Goal: Task Accomplishment & Management: Complete application form

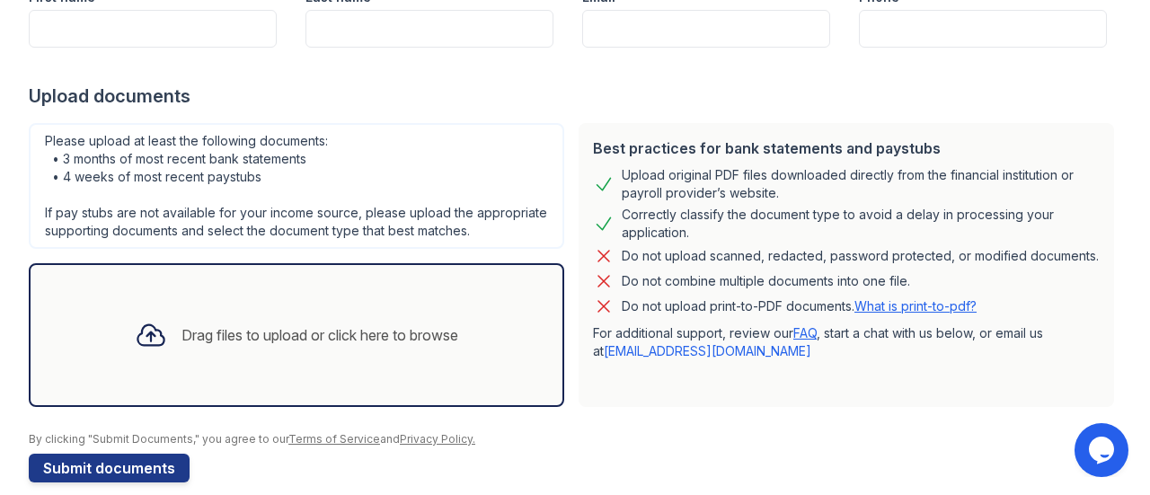
scroll to position [323, 0]
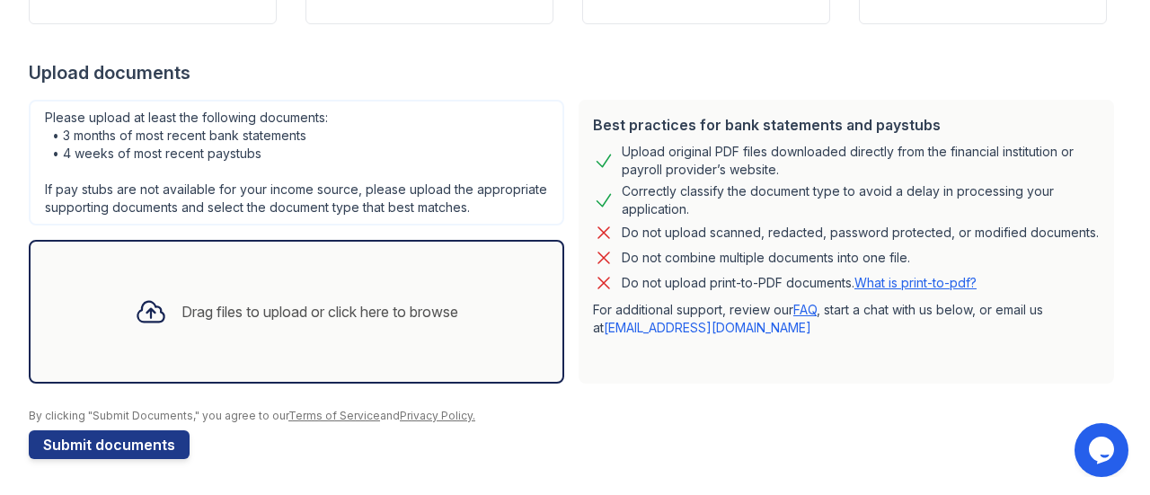
click at [189, 287] on div "Drag files to upload or click here to browse" at bounding box center [296, 311] width 352 height 61
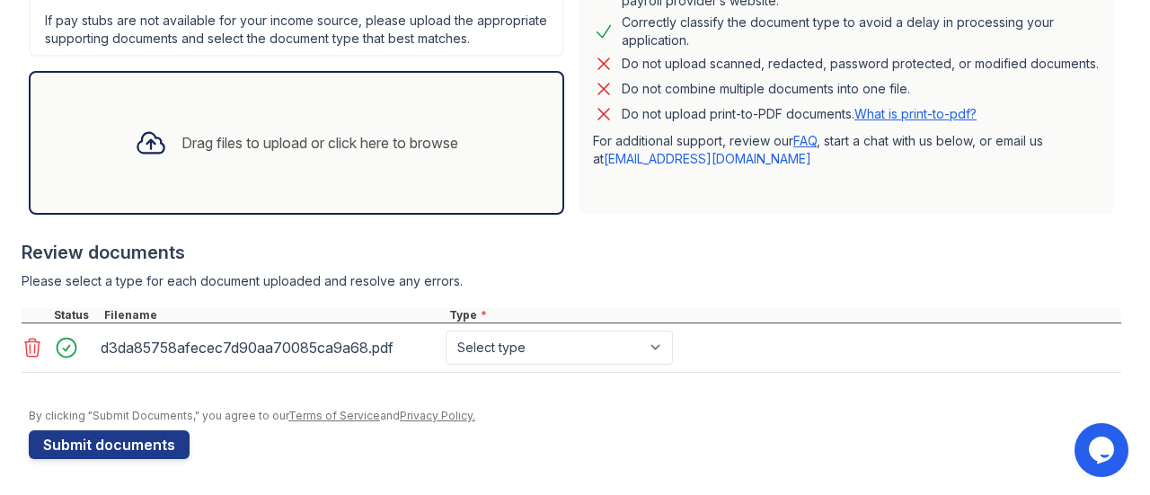
scroll to position [491, 0]
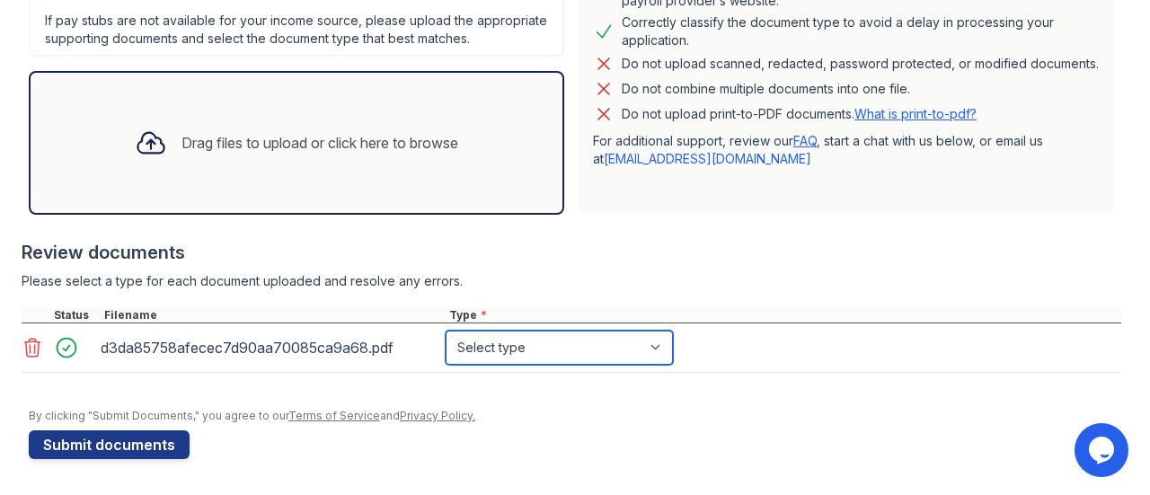
click at [511, 341] on select "Select type Paystub Bank Statement Offer Letter Tax Documents Benefit Award Let…" at bounding box center [559, 348] width 227 height 34
select select "paystub"
click at [446, 332] on select "Select type Paystub Bank Statement Offer Letter Tax Documents Benefit Award Let…" at bounding box center [559, 348] width 227 height 34
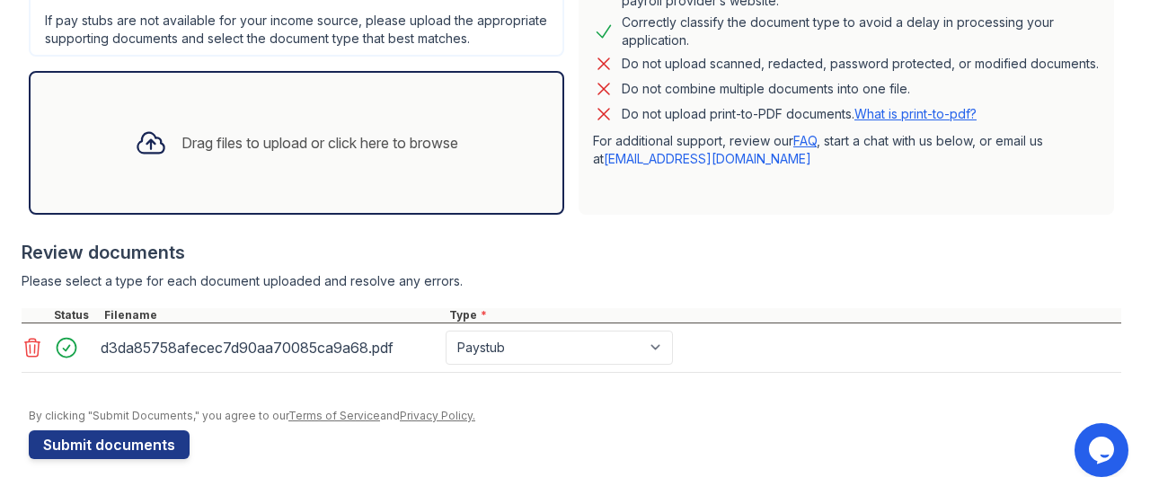
click at [297, 159] on div "Drag files to upload or click here to browse" at bounding box center [296, 142] width 352 height 61
click at [221, 147] on div "Drag files to upload or click here to browse" at bounding box center [320, 143] width 277 height 22
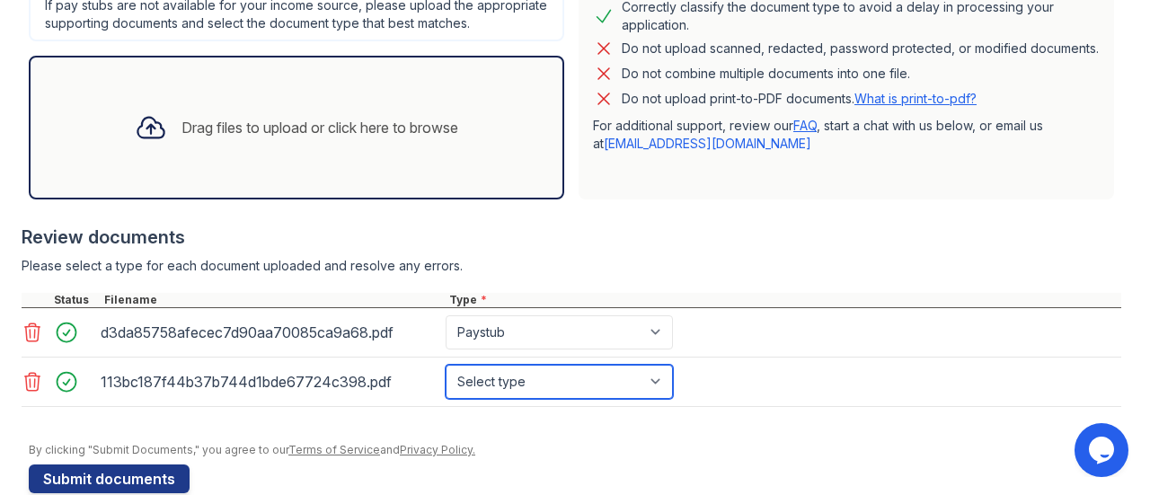
click at [500, 398] on select "Select type Paystub Bank Statement Offer Letter Tax Documents Benefit Award Let…" at bounding box center [559, 382] width 227 height 34
select select "paystub"
click at [446, 380] on select "Select type Paystub Bank Statement Offer Letter Tax Documents Benefit Award Let…" at bounding box center [559, 382] width 227 height 34
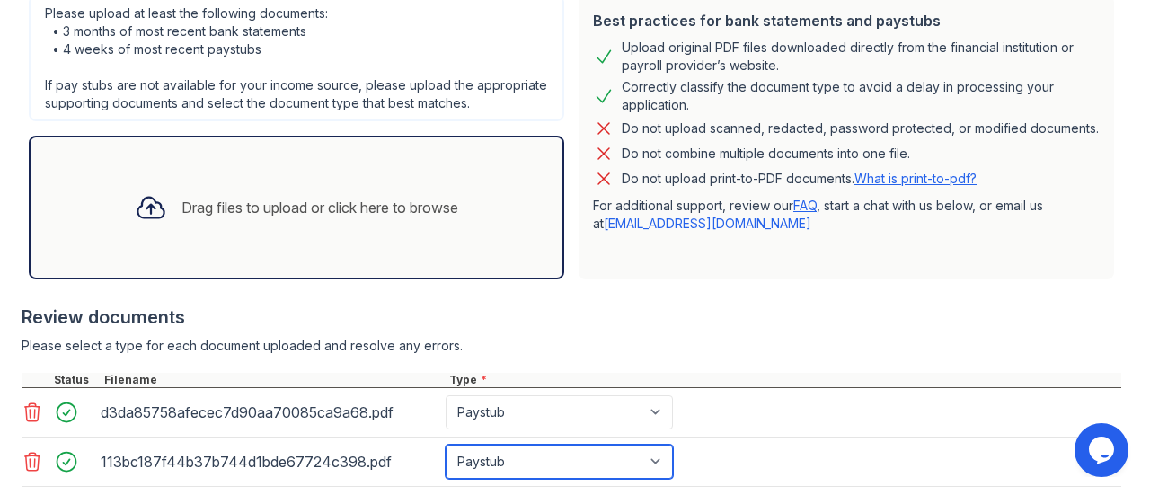
scroll to position [394, 0]
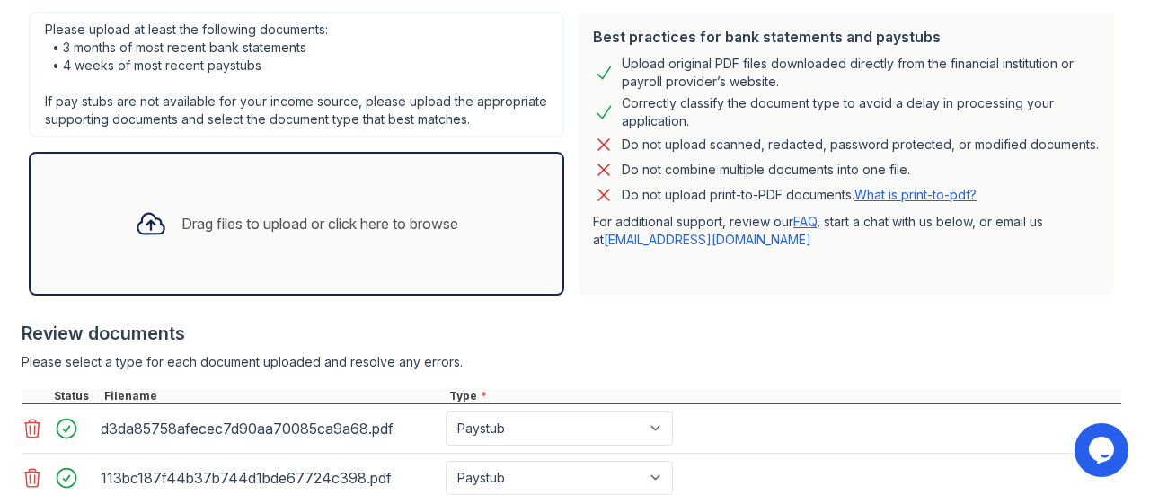
click at [232, 233] on div "Drag files to upload or click here to browse" at bounding box center [320, 224] width 277 height 22
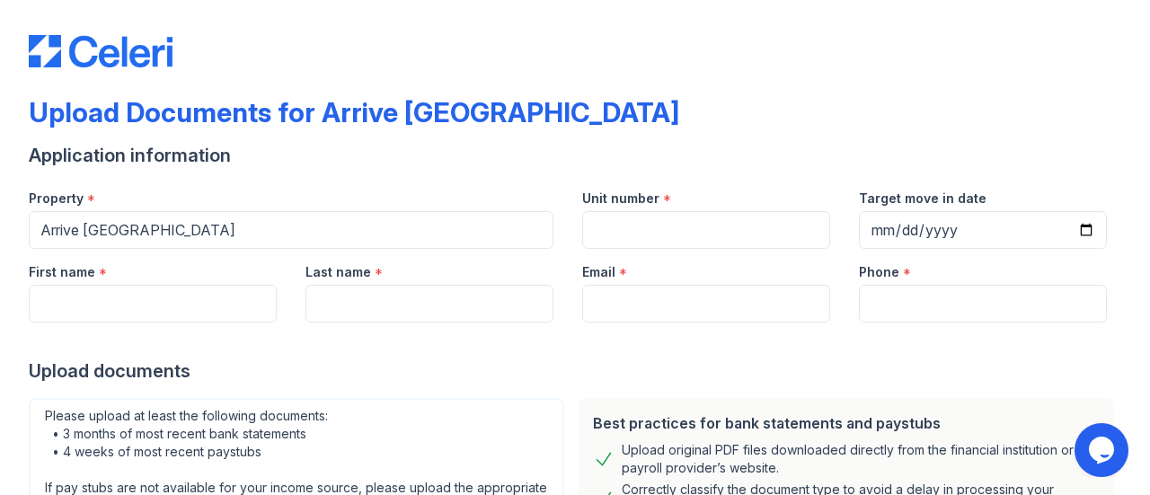
scroll to position [0, 0]
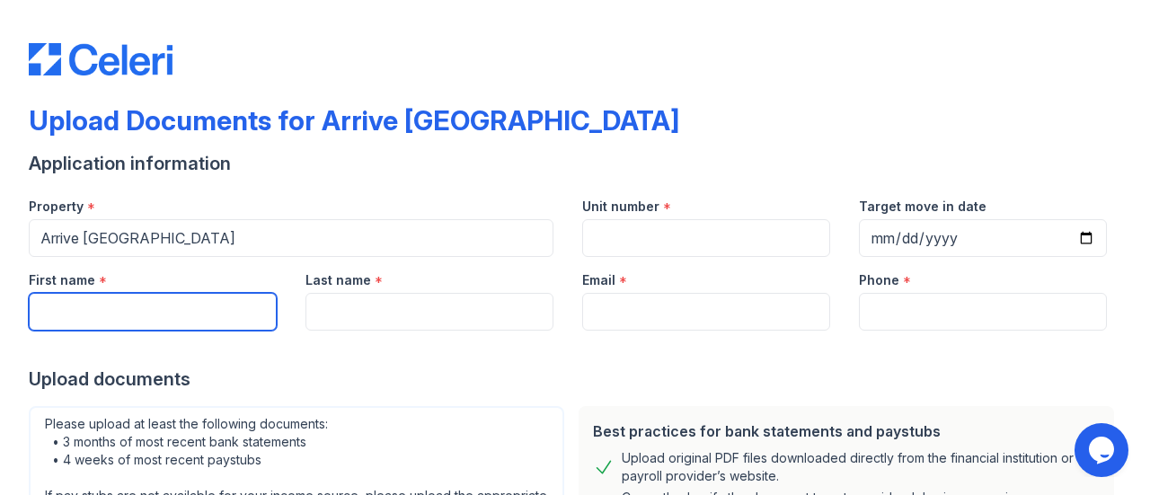
click at [198, 326] on input "First name" at bounding box center [153, 312] width 248 height 38
type input "[PERSON_NAME]"
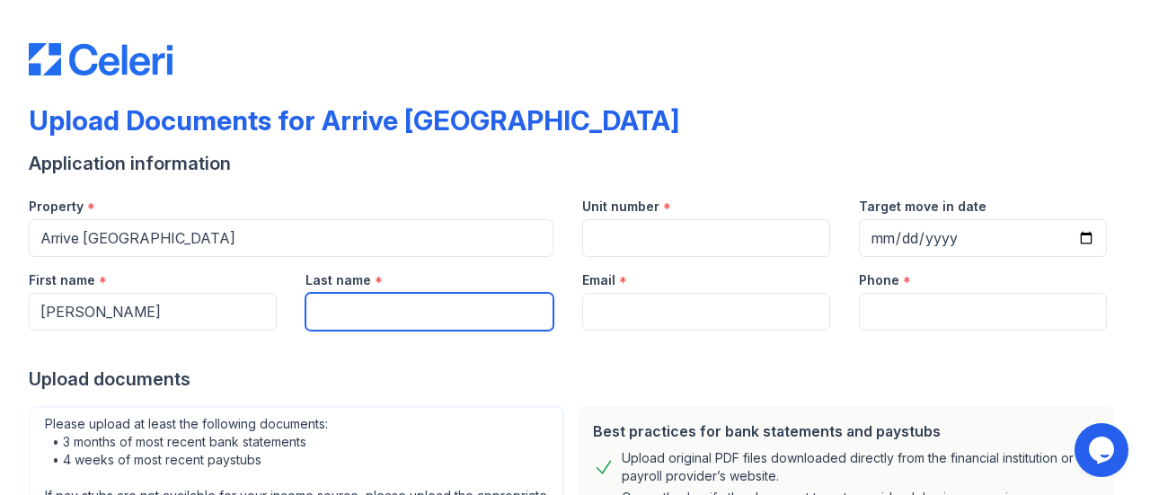
type input "a"
type input "[PERSON_NAME]"
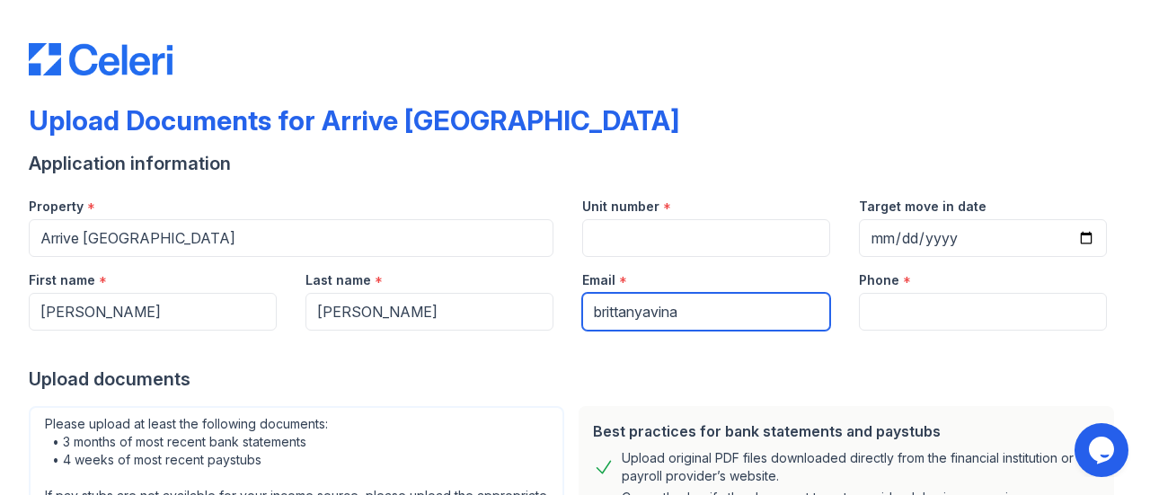
click at [692, 312] on input "brittanyavina" at bounding box center [706, 312] width 248 height 38
type input "[EMAIL_ADDRESS][DOMAIN_NAME]"
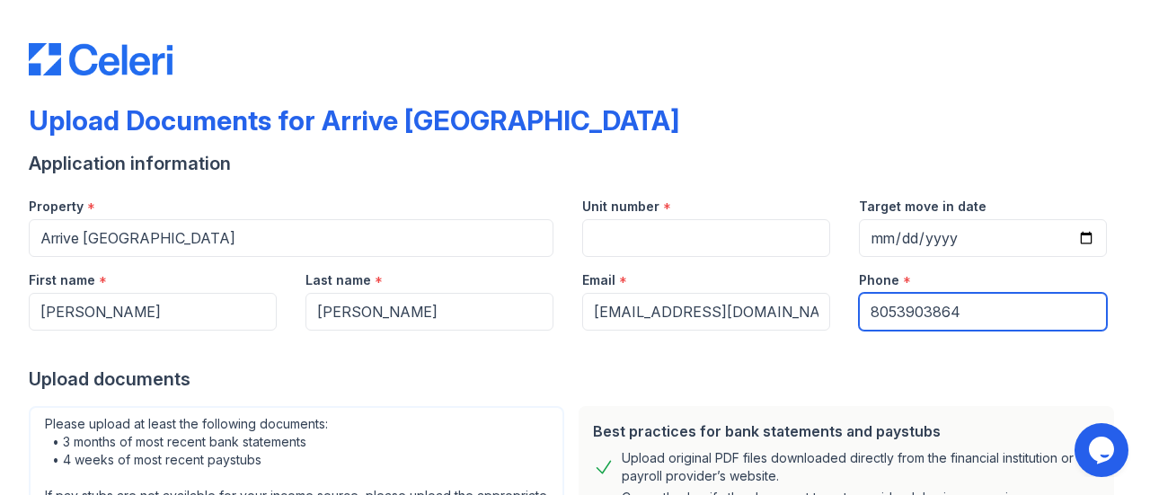
type input "8053903864"
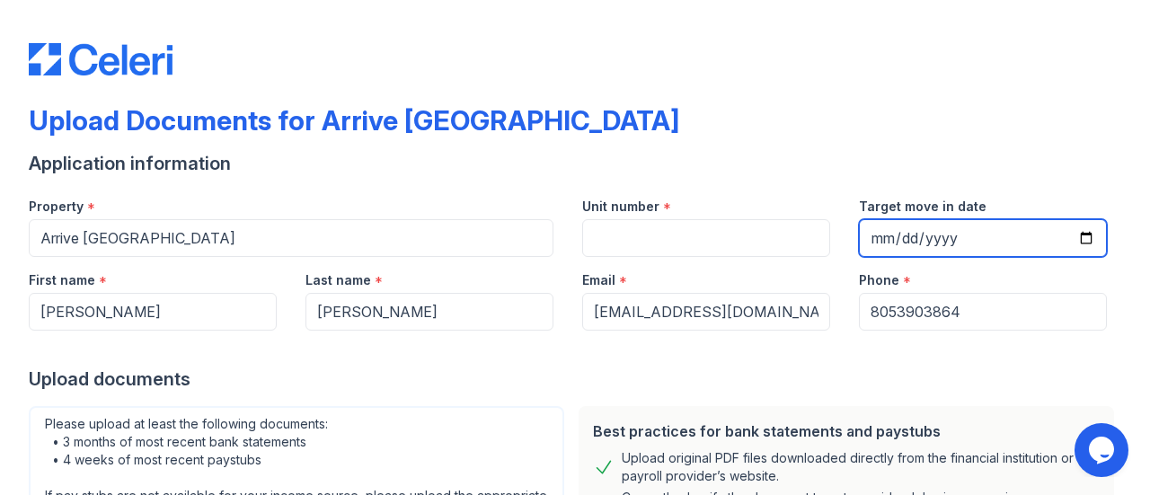
click at [1067, 239] on input "Target move in date" at bounding box center [983, 238] width 248 height 38
type input "[DATE]"
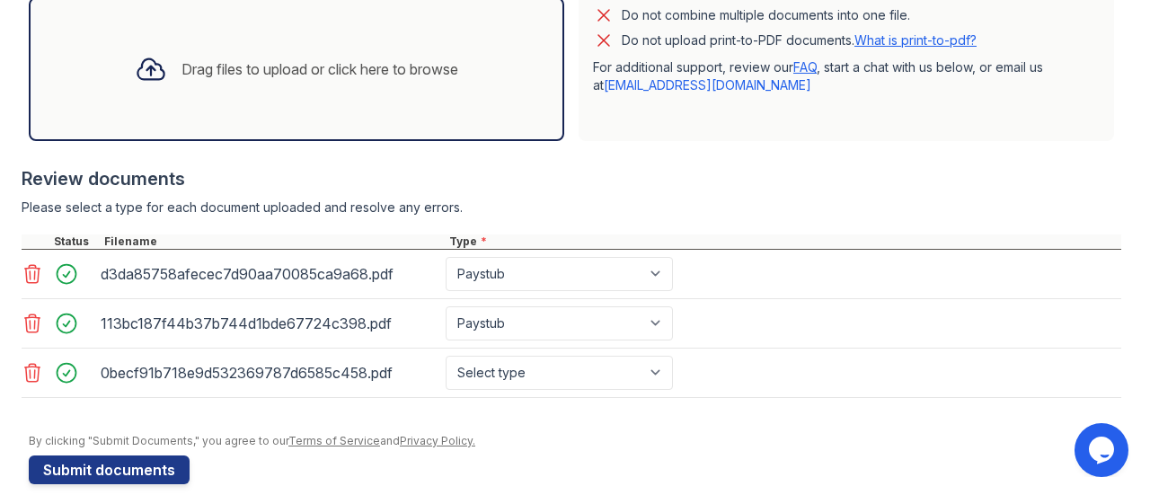
scroll to position [588, 0]
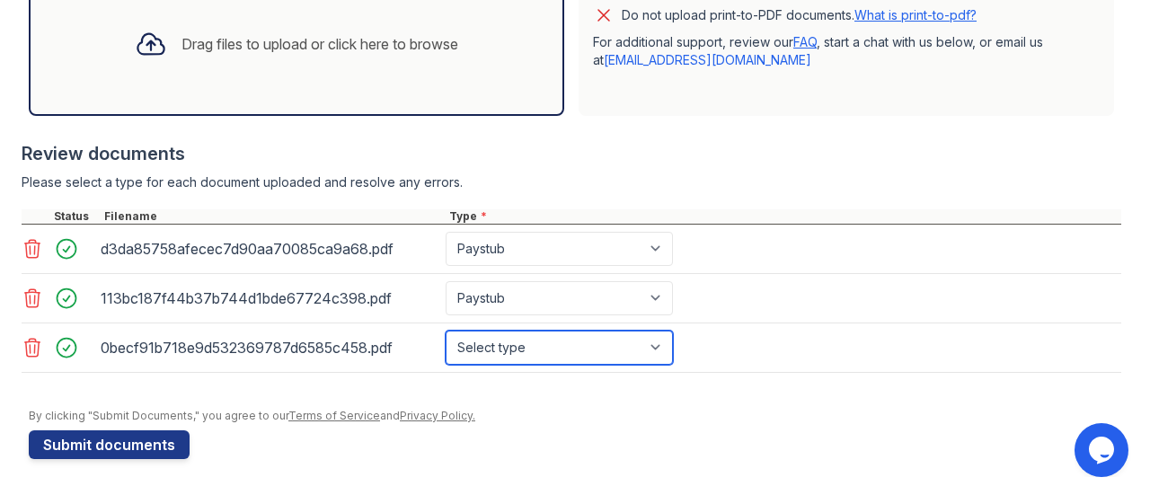
click at [500, 354] on select "Select type Paystub Bank Statement Offer Letter Tax Documents Benefit Award Let…" at bounding box center [559, 348] width 227 height 34
select select "paystub"
click at [446, 332] on select "Select type Paystub Bank Statement Offer Letter Tax Documents Benefit Award Let…" at bounding box center [559, 348] width 227 height 34
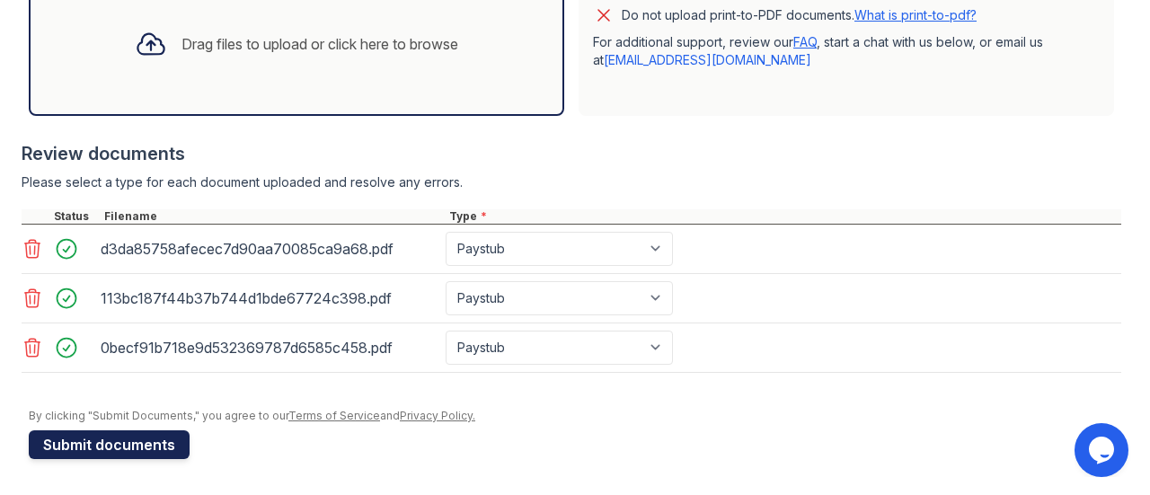
click at [119, 441] on button "Submit documents" at bounding box center [109, 444] width 161 height 29
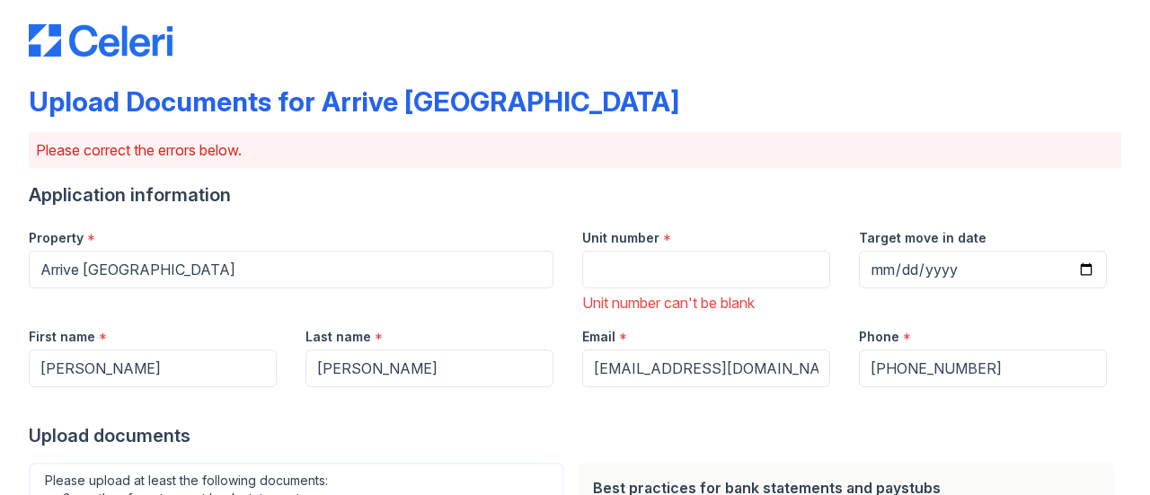
scroll to position [20, 0]
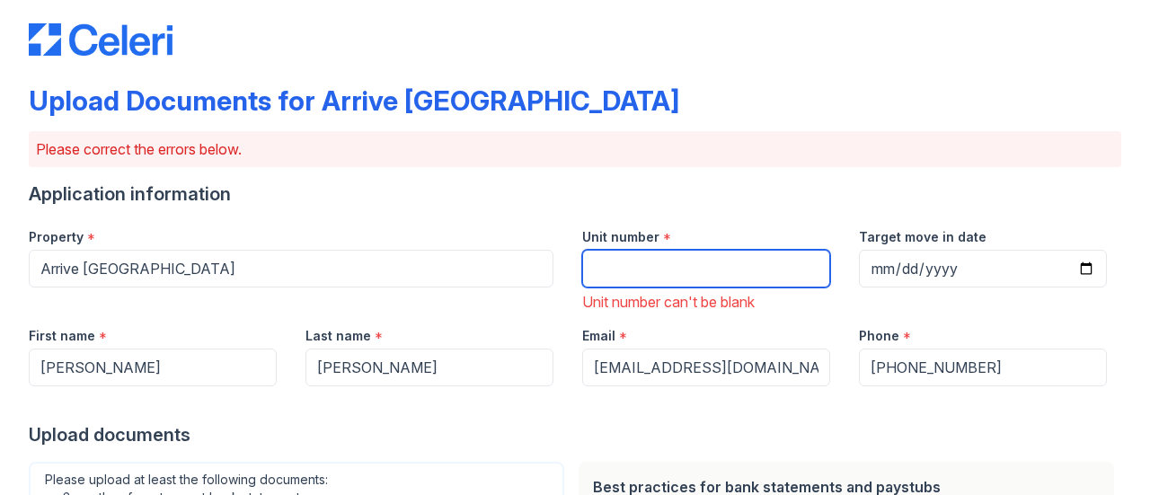
click at [649, 273] on input "Unit number" at bounding box center [706, 269] width 248 height 38
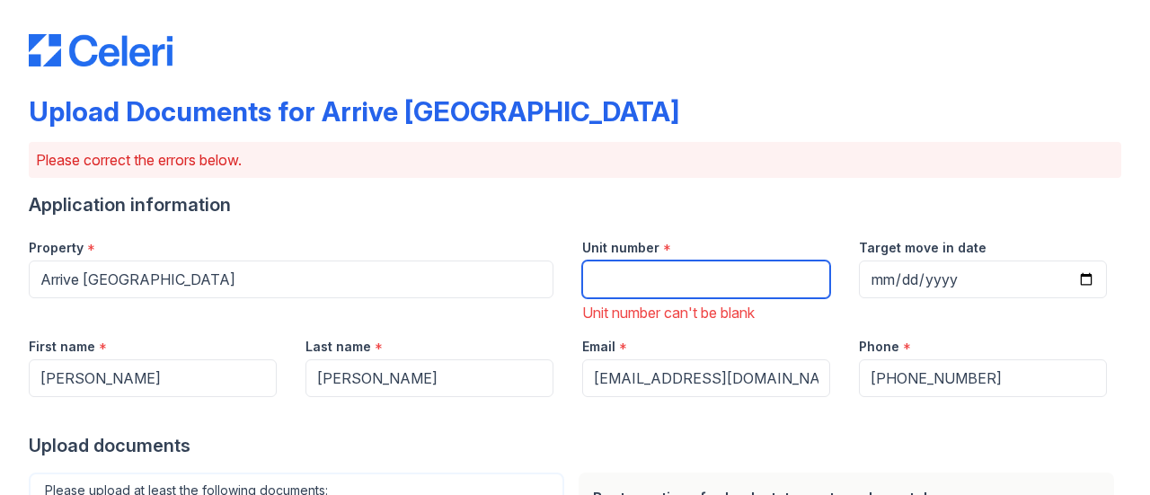
scroll to position [0, 0]
